Goal: Information Seeking & Learning: Learn about a topic

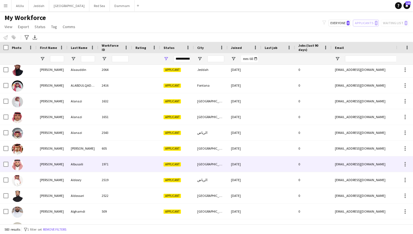
scroll to position [282, 0]
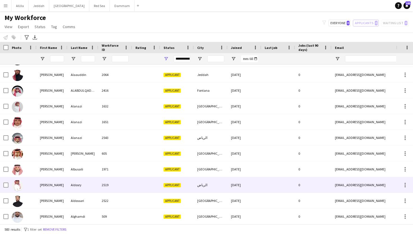
click at [58, 183] on div "[PERSON_NAME]" at bounding box center [52, 184] width 31 height 15
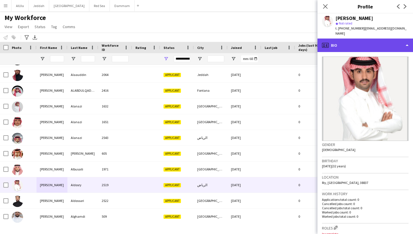
click at [377, 44] on div "profile Bio" at bounding box center [366, 45] width 96 height 13
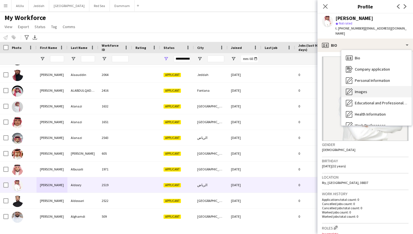
click at [368, 89] on div "Images Images" at bounding box center [377, 91] width 70 height 11
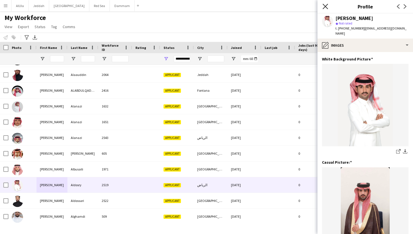
click at [325, 8] on icon "Close pop-in" at bounding box center [325, 6] width 5 height 5
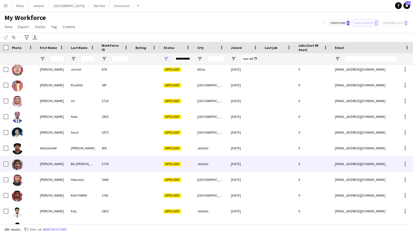
click at [83, 163] on div "Bin [PERSON_NAME]" at bounding box center [82, 163] width 31 height 15
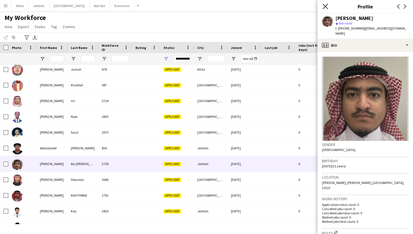
click at [326, 8] on icon "Close pop-in" at bounding box center [325, 6] width 5 height 5
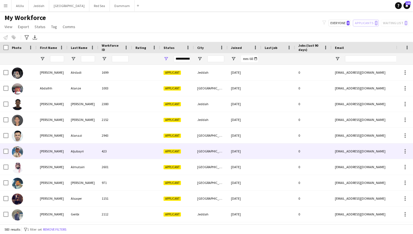
click at [49, 155] on div "[PERSON_NAME]" at bounding box center [52, 150] width 31 height 15
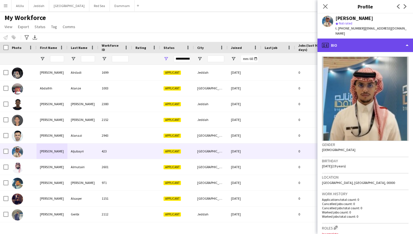
click at [363, 45] on div "profile Bio" at bounding box center [366, 45] width 96 height 13
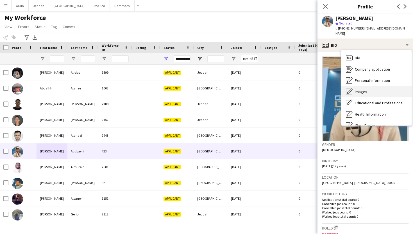
click at [358, 89] on span "Images" at bounding box center [361, 91] width 12 height 5
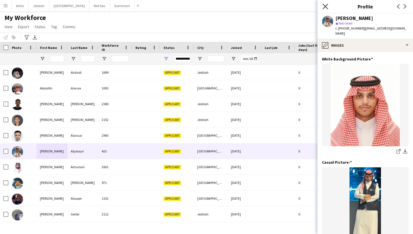
click at [325, 8] on icon "Close pop-in" at bounding box center [325, 6] width 5 height 5
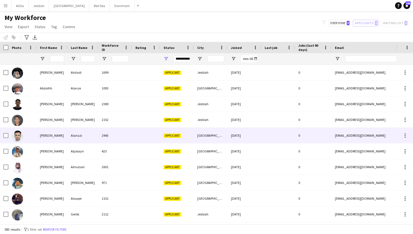
click at [76, 137] on div "Alanazi" at bounding box center [82, 135] width 31 height 15
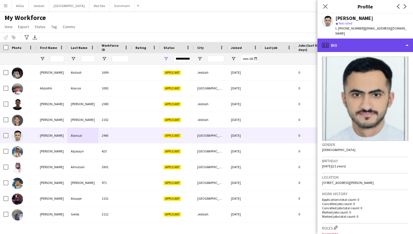
click at [373, 44] on div "profile Bio" at bounding box center [366, 45] width 96 height 13
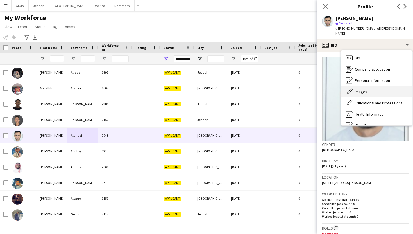
click at [365, 89] on span "Images" at bounding box center [361, 91] width 12 height 5
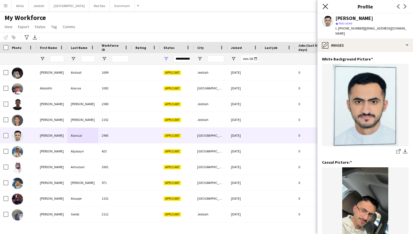
click at [326, 6] on icon "Close pop-in" at bounding box center [325, 6] width 5 height 5
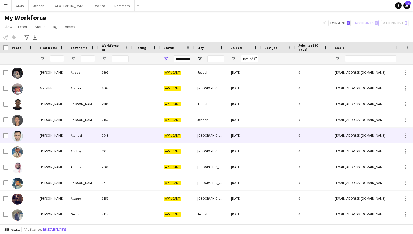
click at [45, 136] on div "[PERSON_NAME]" at bounding box center [52, 135] width 31 height 15
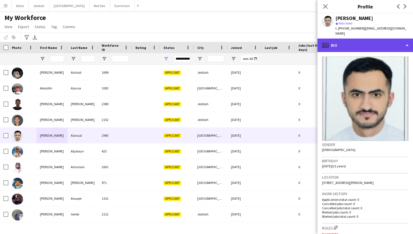
click at [364, 46] on div "profile Bio" at bounding box center [366, 45] width 96 height 13
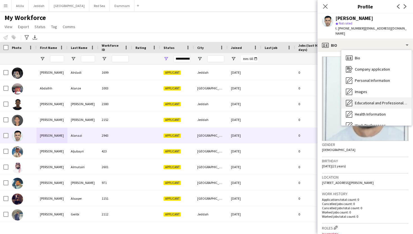
click at [359, 97] on div "Educational and Professional Background Educational and Professional Background" at bounding box center [377, 102] width 70 height 11
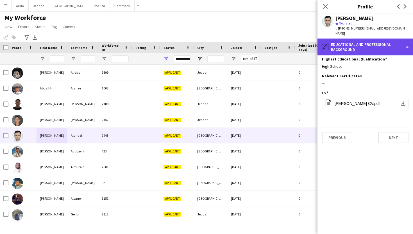
click at [352, 39] on div "pencil4 Educational and Professional Background" at bounding box center [366, 47] width 96 height 17
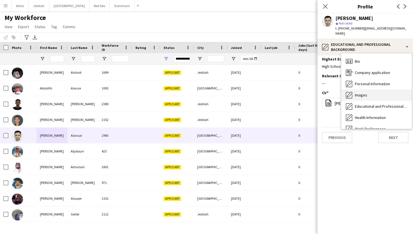
click at [355, 93] on span "Images" at bounding box center [361, 95] width 12 height 5
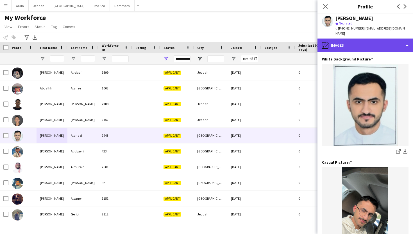
click at [348, 39] on div "pencil4 Images" at bounding box center [366, 45] width 96 height 13
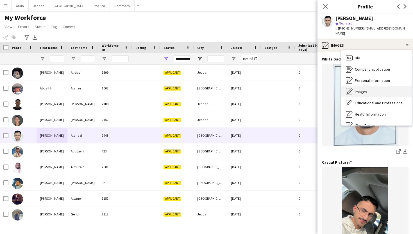
click at [357, 89] on span "Images" at bounding box center [361, 91] width 12 height 5
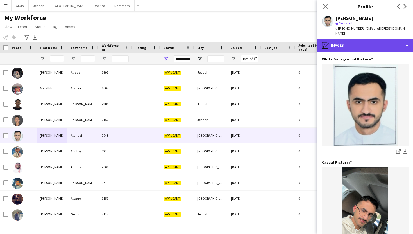
click at [343, 39] on div "pencil4 Images" at bounding box center [366, 45] width 96 height 13
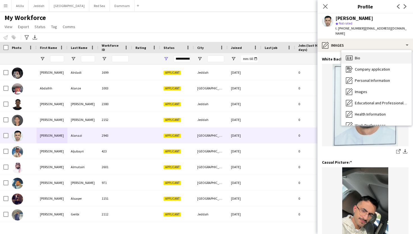
click at [354, 53] on div "Bio Bio" at bounding box center [377, 57] width 70 height 11
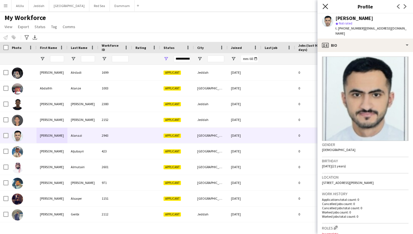
click at [325, 4] on icon "Close pop-in" at bounding box center [325, 6] width 5 height 5
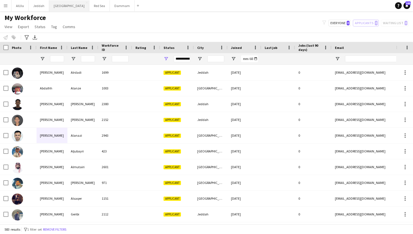
click at [56, 4] on button "Riyadh Close" at bounding box center [69, 5] width 40 height 11
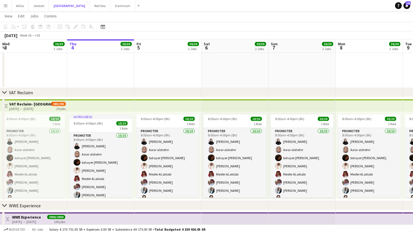
scroll to position [9, 0]
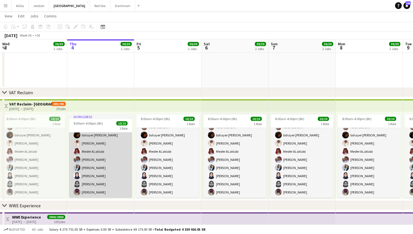
click at [121, 158] on app-card-role "Promoter [DATE] 8:00am-4:00pm (8h) [PERSON_NAME] [PERSON_NAME] bshayer Abdullah…" at bounding box center [100, 151] width 63 height 93
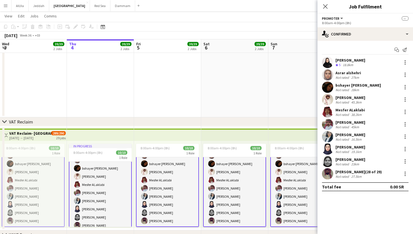
click at [353, 98] on div "[PERSON_NAME]" at bounding box center [351, 97] width 30 height 5
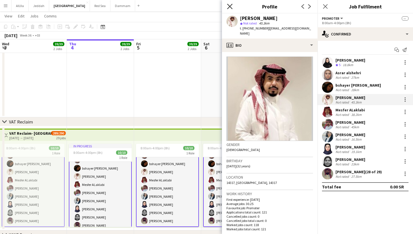
click at [231, 6] on icon "Close pop-in" at bounding box center [229, 6] width 5 height 5
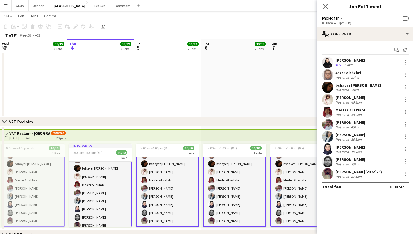
click at [325, 9] on app-icon "Close pop-in" at bounding box center [326, 7] width 8 height 8
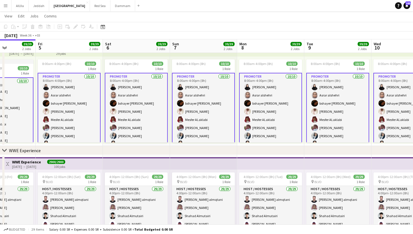
click at [215, 114] on app-card-role "Promoter [DATE] 8:00am-4:00pm (8h) [PERSON_NAME] [PERSON_NAME] bshayer Abdullah…" at bounding box center [203, 120] width 63 height 94
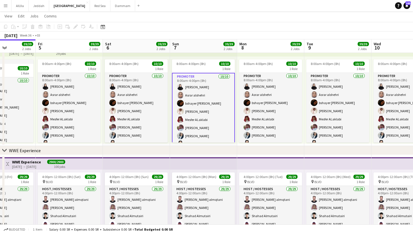
click at [214, 100] on app-card-role "Promoter [DATE] 8:00am-4:00pm (8h) [PERSON_NAME] [PERSON_NAME] bshayer Abdullah…" at bounding box center [203, 120] width 63 height 94
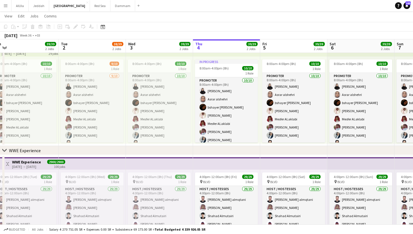
click at [3, 6] on button "Menu" at bounding box center [5, 5] width 11 height 11
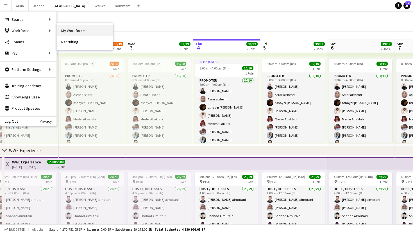
click at [71, 25] on link "My Workforce" at bounding box center [85, 30] width 56 height 11
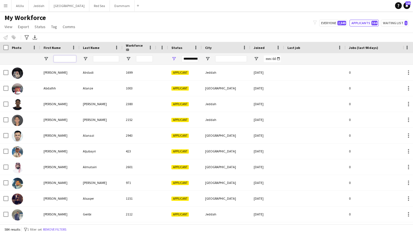
click at [65, 58] on input "First Name Filter Input" at bounding box center [65, 58] width 22 height 7
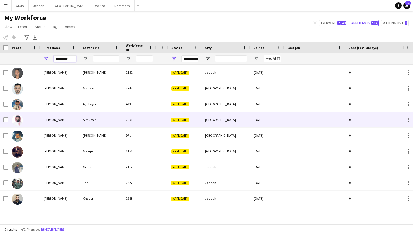
type input "*********"
click at [114, 120] on div "Almutairi" at bounding box center [101, 119] width 43 height 15
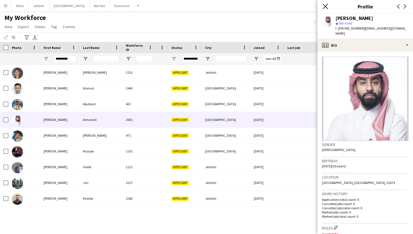
click at [328, 6] on icon "Close pop-in" at bounding box center [325, 6] width 5 height 5
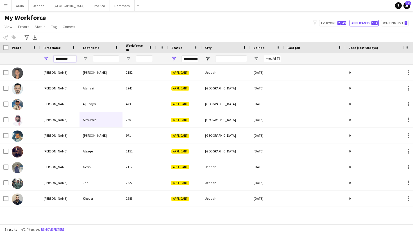
click at [68, 59] on input "*********" at bounding box center [65, 58] width 22 height 7
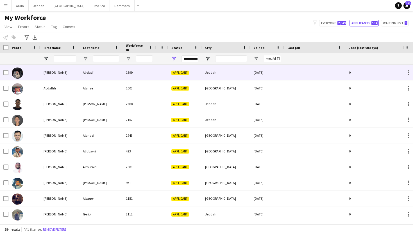
click at [84, 76] on div "Alrdadi" at bounding box center [101, 72] width 43 height 15
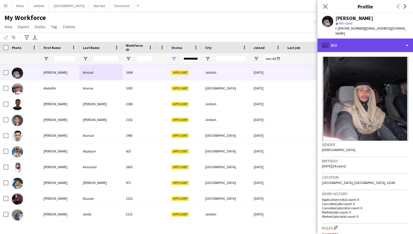
click at [354, 47] on div "profile Bio" at bounding box center [366, 45] width 96 height 13
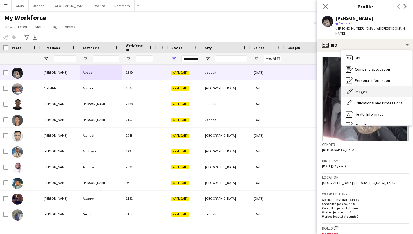
click at [357, 89] on span "Images" at bounding box center [361, 91] width 12 height 5
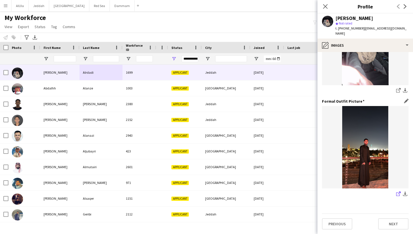
click at [398, 192] on icon at bounding box center [399, 194] width 4 height 4
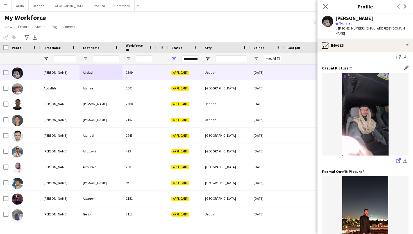
click at [399, 162] on icon "share-external-link-1" at bounding box center [399, 160] width 4 height 4
click at [325, 7] on icon at bounding box center [325, 6] width 5 height 5
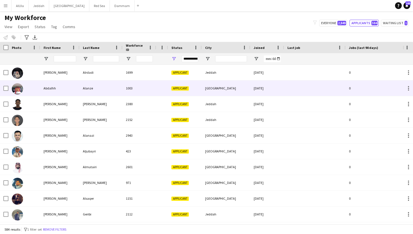
click at [101, 91] on div "Alanze" at bounding box center [101, 87] width 43 height 15
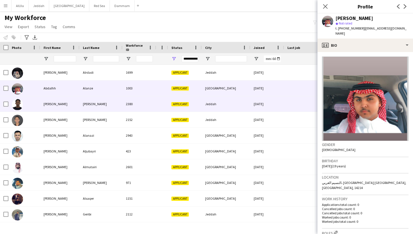
click at [100, 102] on div "[PERSON_NAME]" at bounding box center [101, 103] width 43 height 15
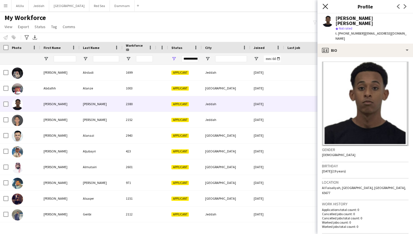
click at [323, 6] on icon "Close pop-in" at bounding box center [325, 6] width 5 height 5
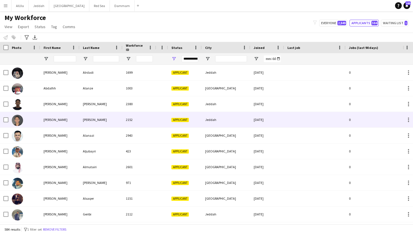
click at [134, 117] on div "2152" at bounding box center [140, 119] width 34 height 15
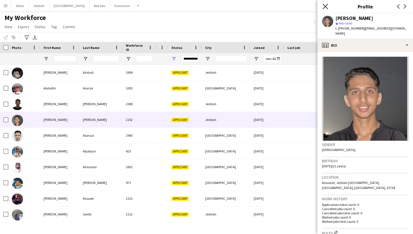
click at [325, 5] on icon "Close pop-in" at bounding box center [325, 6] width 5 height 5
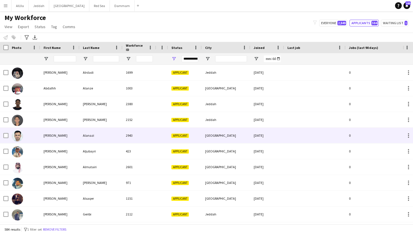
click at [81, 135] on div "Alanazi" at bounding box center [101, 135] width 43 height 15
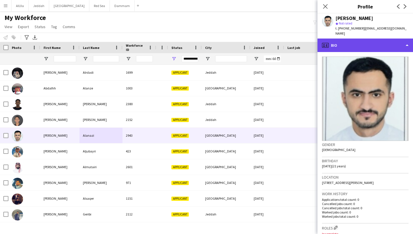
click at [373, 39] on div "profile Bio" at bounding box center [366, 45] width 96 height 13
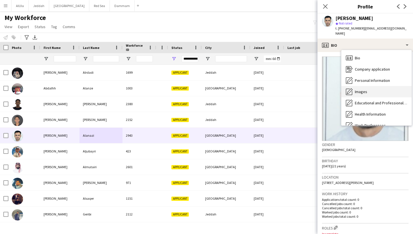
click at [361, 89] on span "Images" at bounding box center [361, 91] width 12 height 5
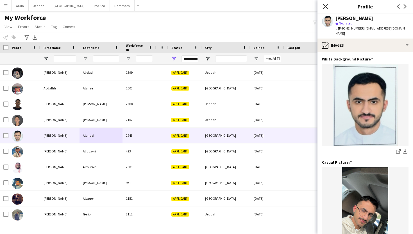
click at [327, 7] on icon "Close pop-in" at bounding box center [325, 6] width 5 height 5
